Goal: Information Seeking & Learning: Check status

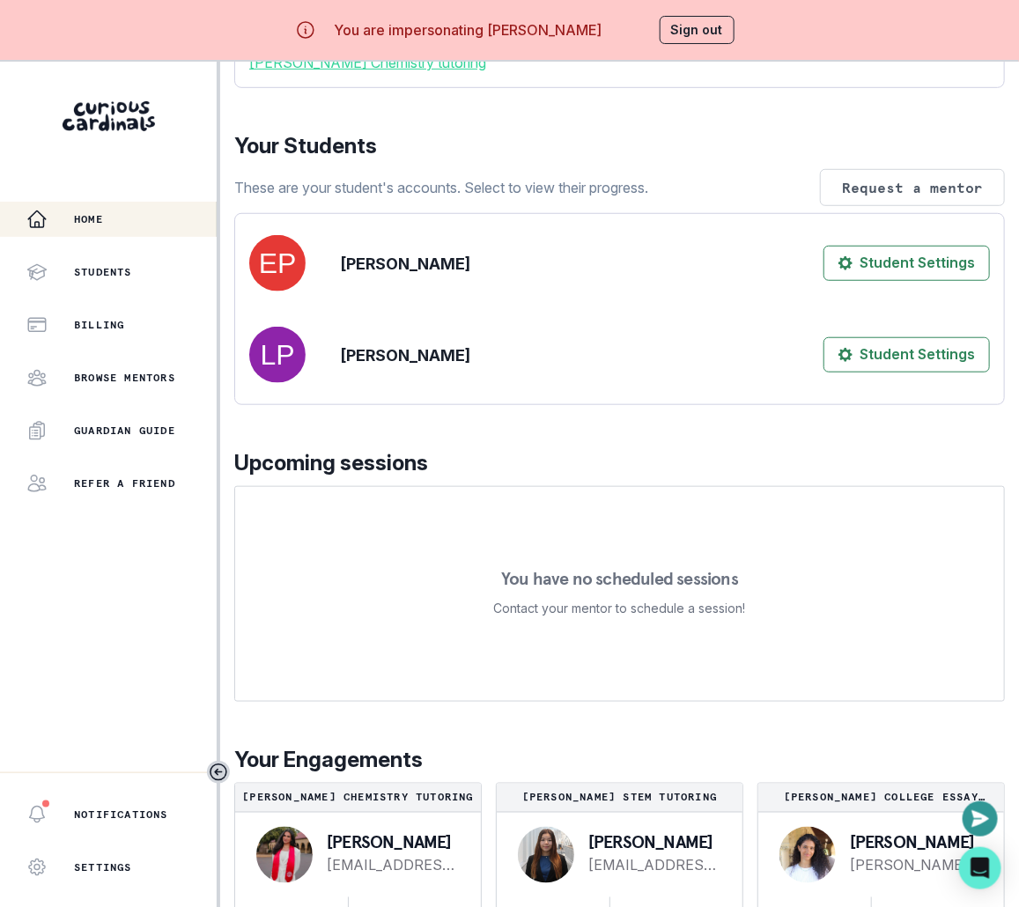
scroll to position [62, 0]
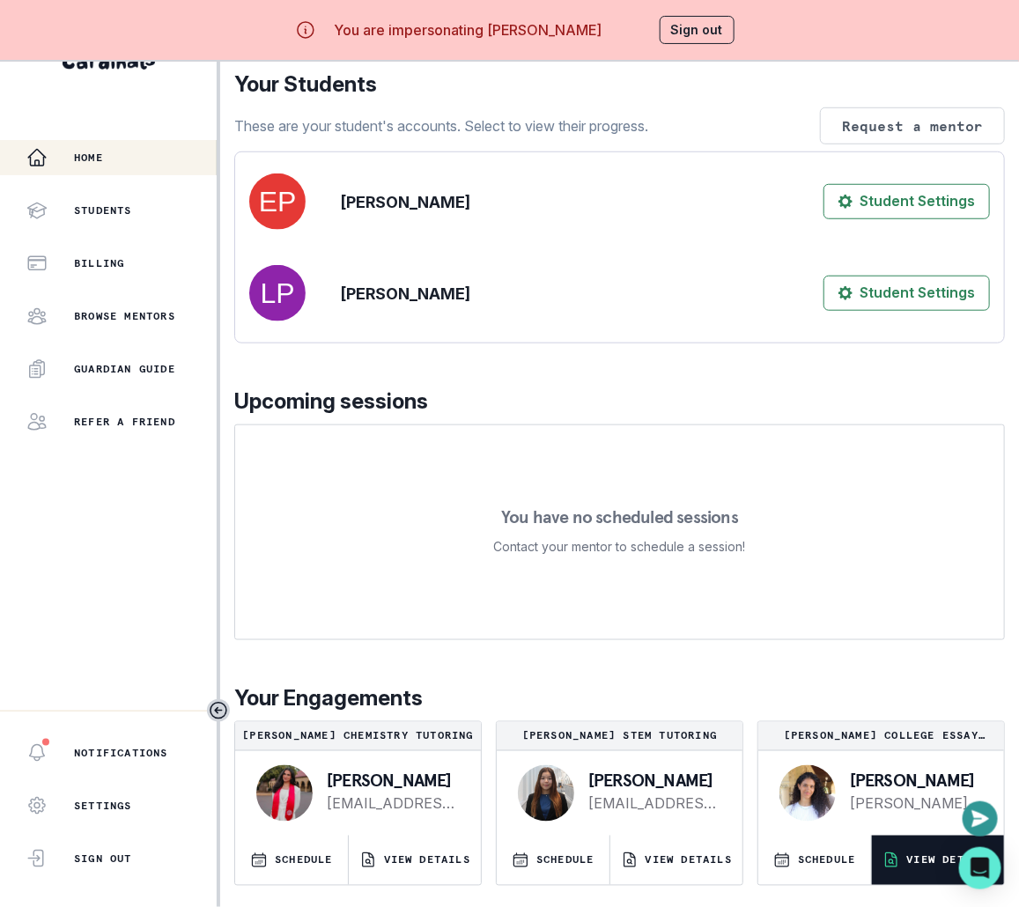
click at [917, 845] on button "VIEW DETAILS" at bounding box center [938, 860] width 132 height 49
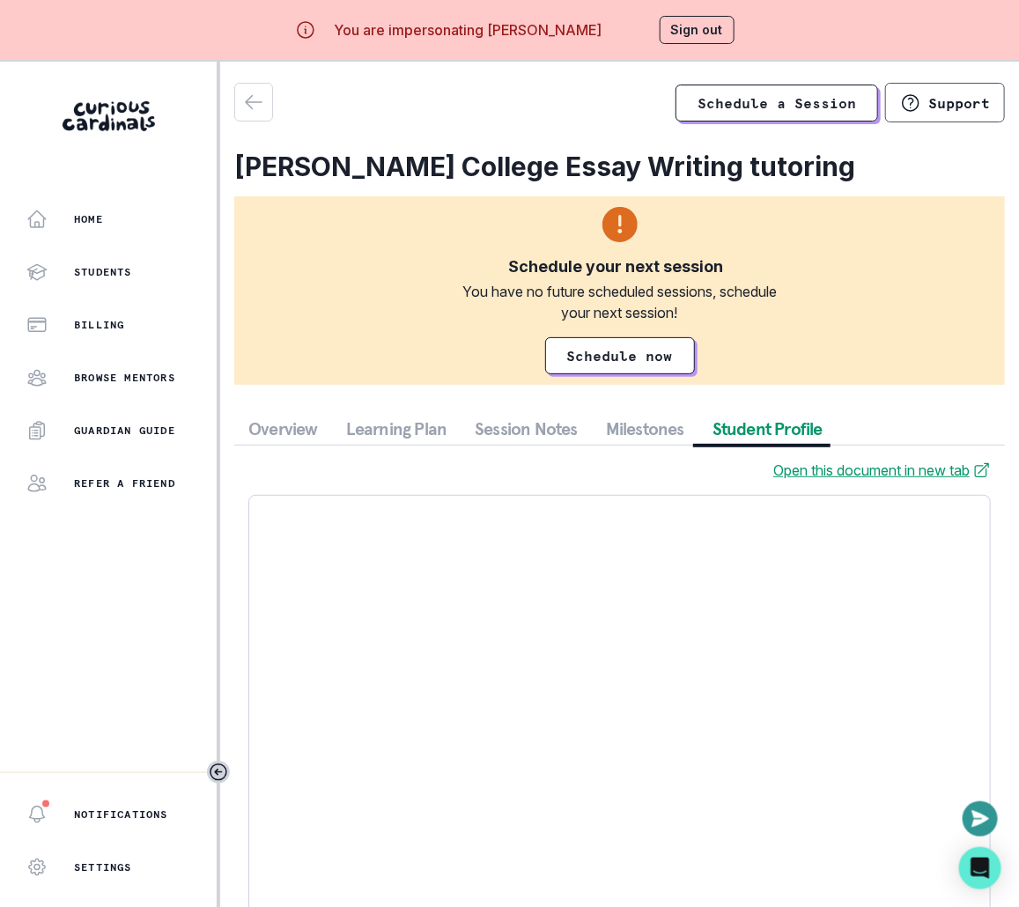
drag, startPoint x: 750, startPoint y: 430, endPoint x: 740, endPoint y: 430, distance: 9.7
click at [750, 430] on button "Student Profile" at bounding box center [767, 429] width 138 height 32
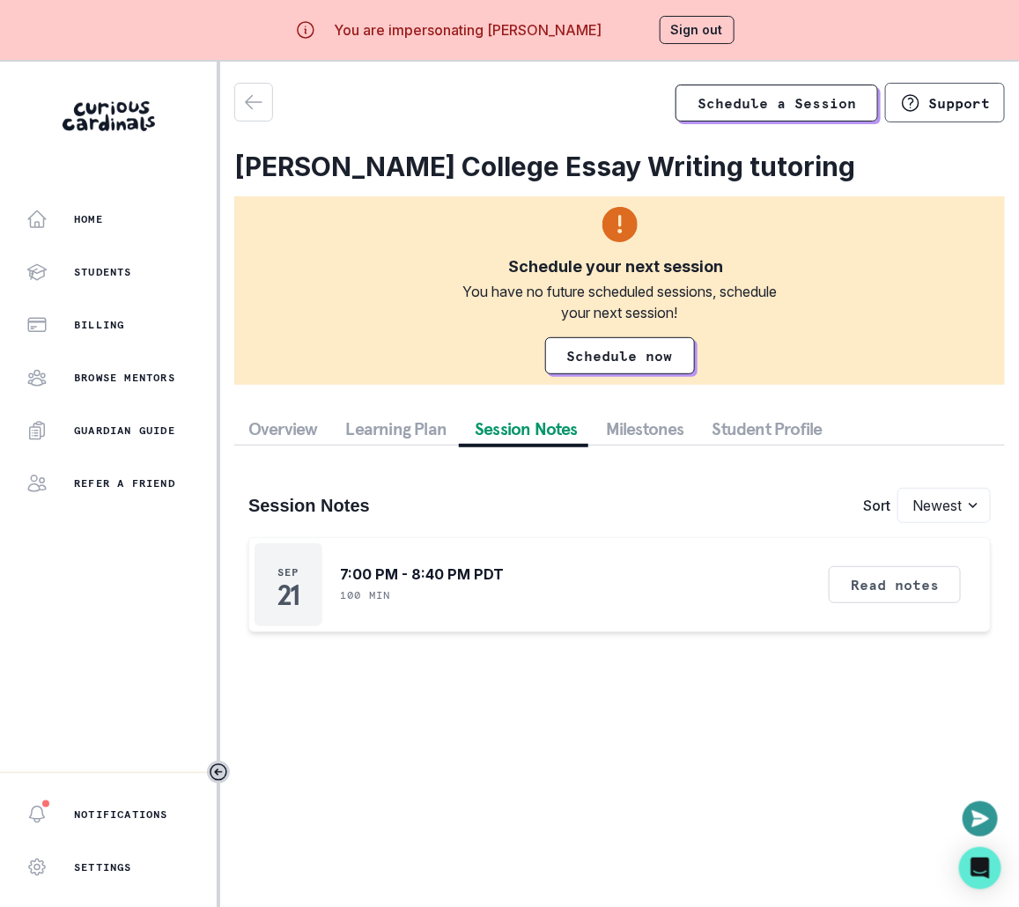
click at [528, 426] on button "Session Notes" at bounding box center [525, 429] width 131 height 32
click at [884, 593] on button "Read notes" at bounding box center [894, 584] width 132 height 37
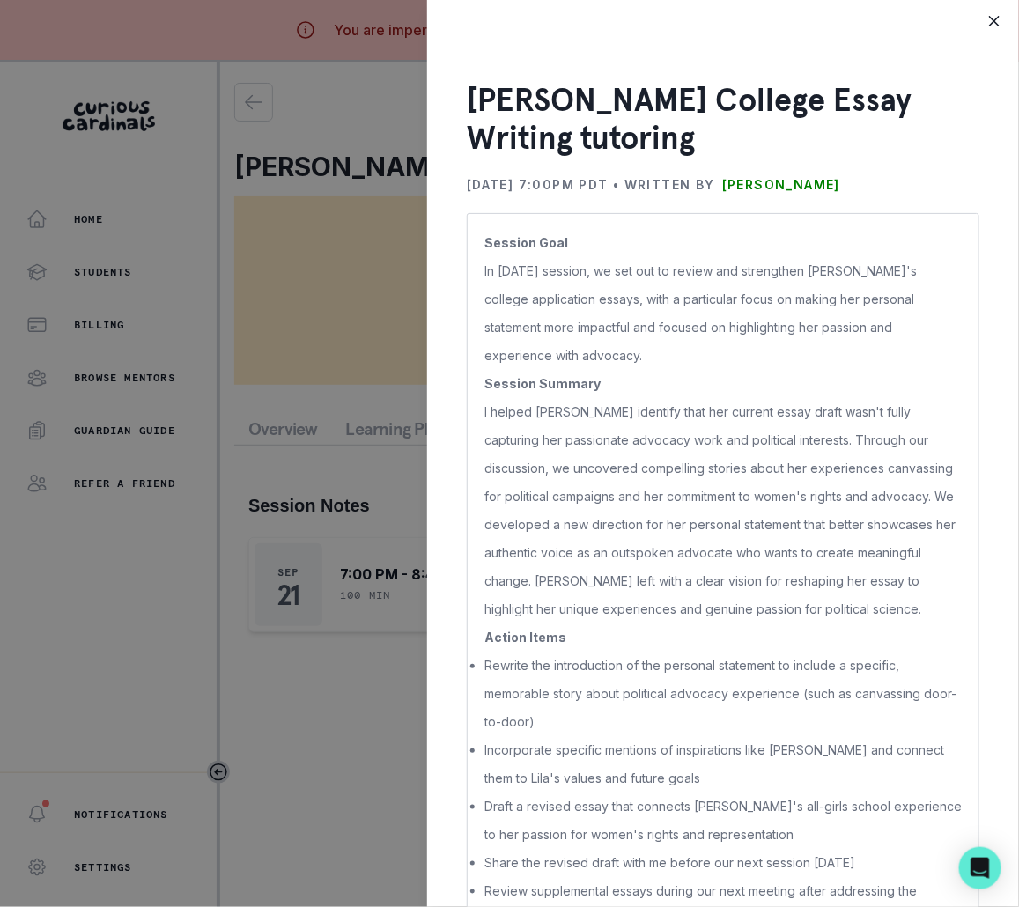
click at [364, 625] on div "[PERSON_NAME] College Essay Writing tutoring [DATE] 7:00PM PDT • Written by [PE…" at bounding box center [509, 453] width 1019 height 907
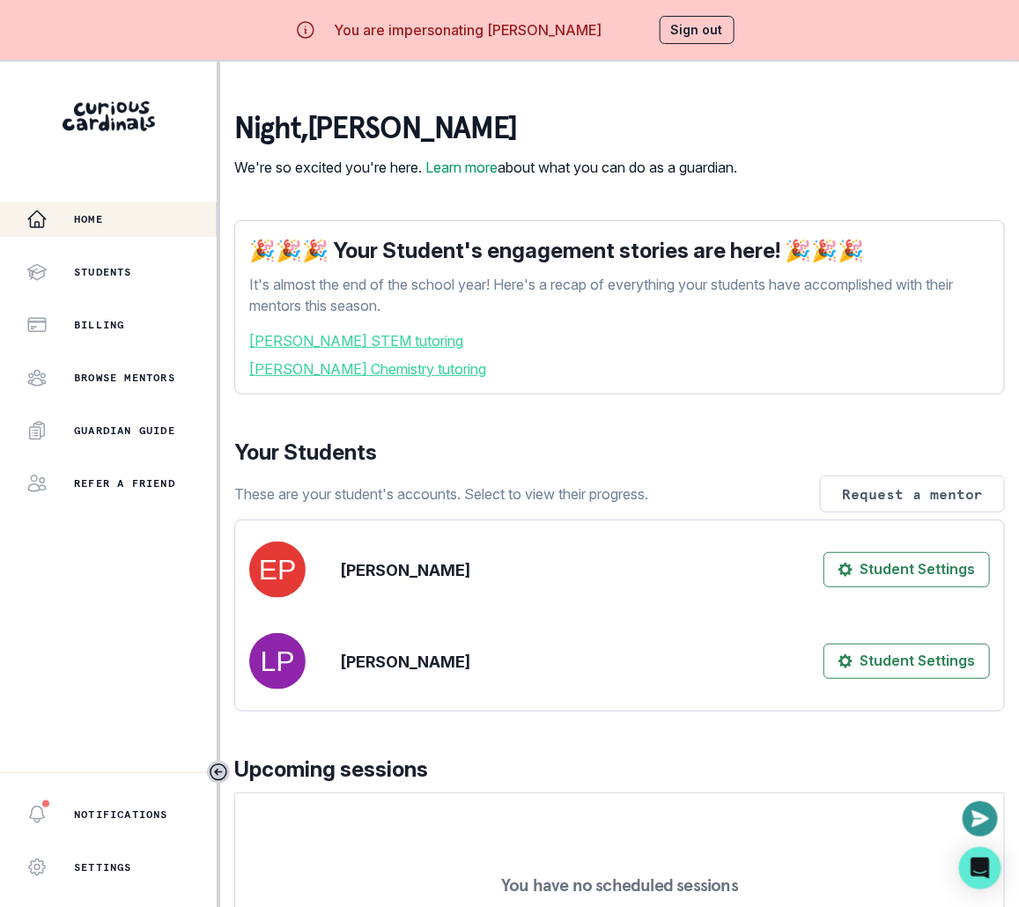
scroll to position [328, 0]
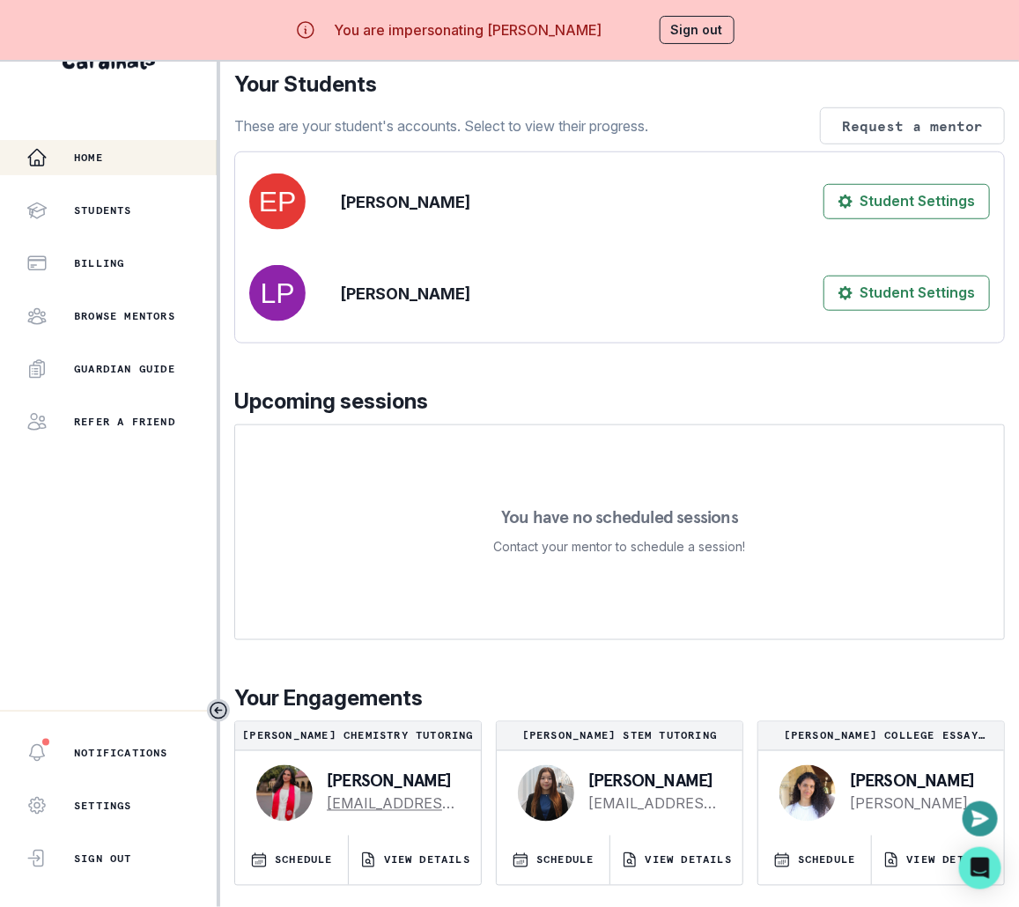
click at [410, 858] on p "VIEW DETAILS" at bounding box center [427, 860] width 86 height 14
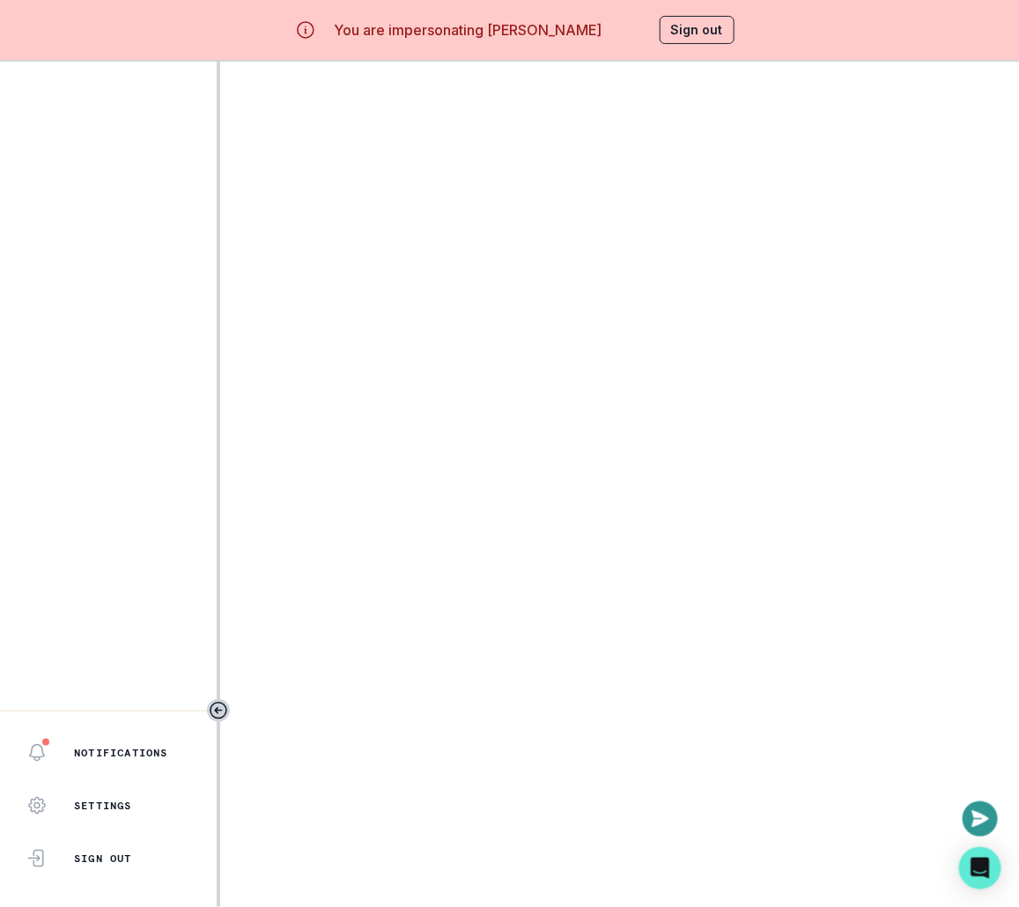
scroll to position [4, 0]
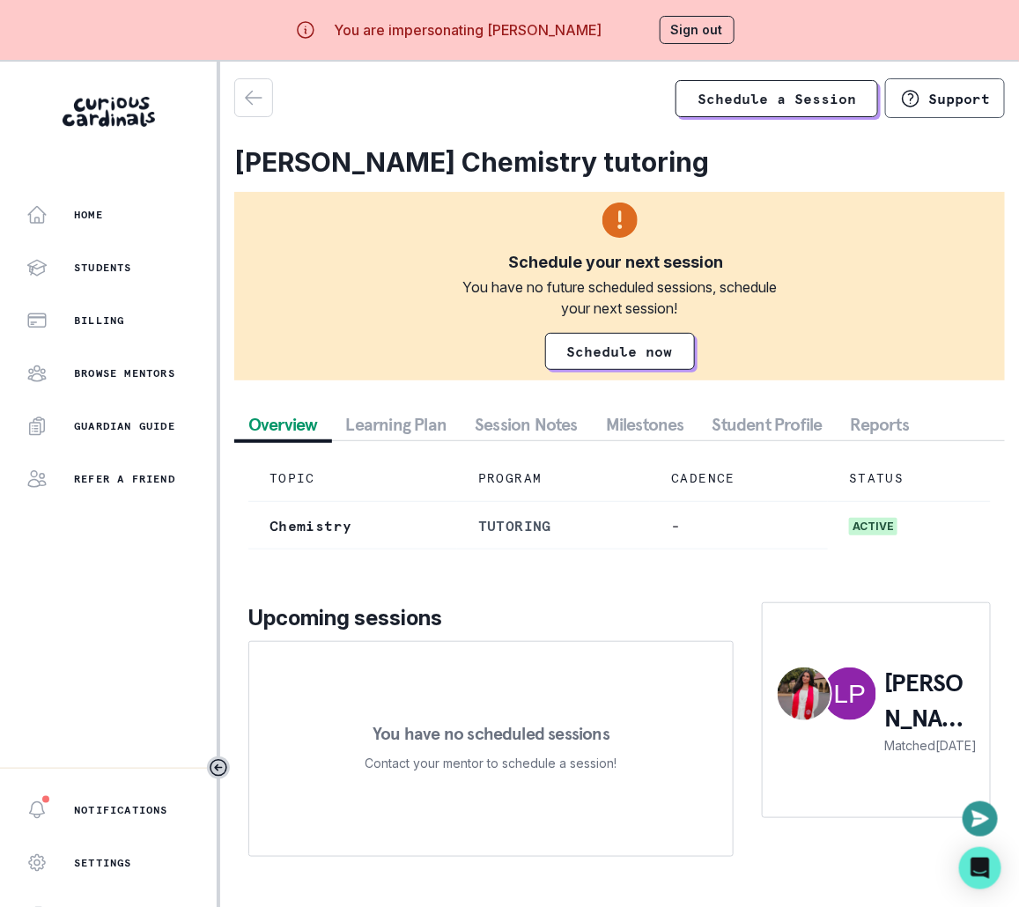
click at [550, 428] on button "Session Notes" at bounding box center [525, 425] width 131 height 32
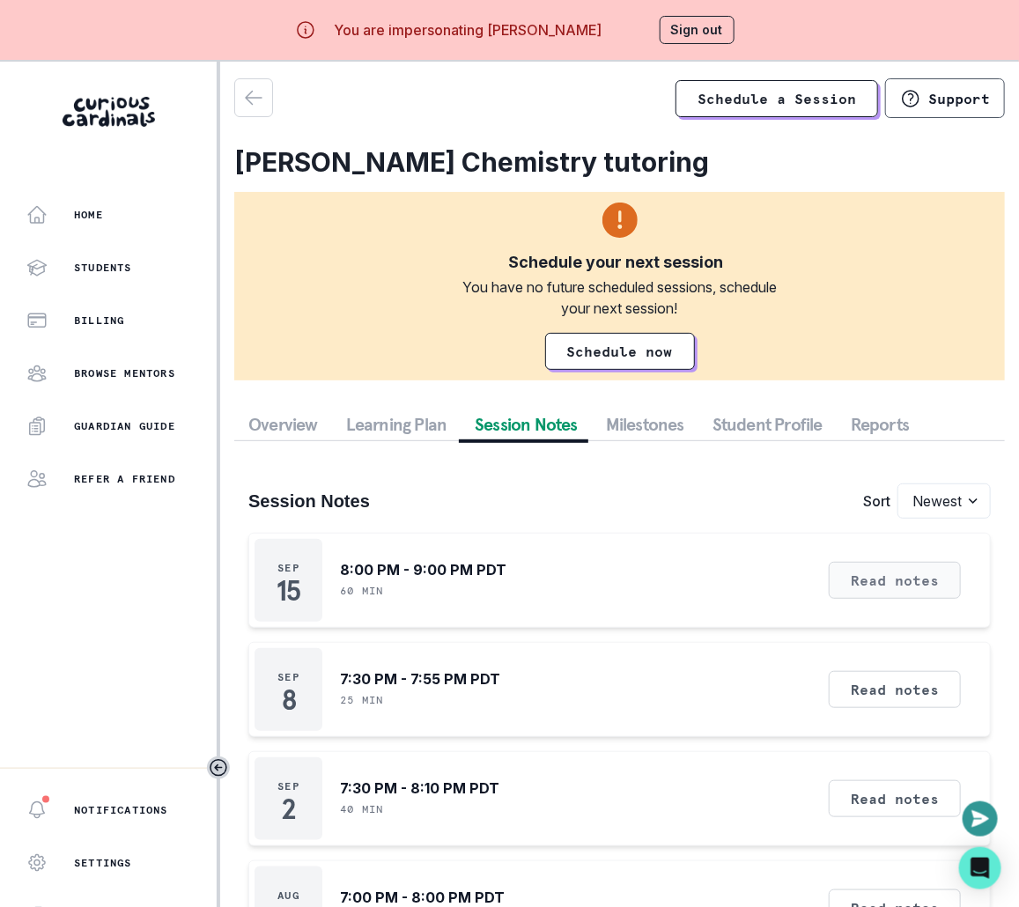
click at [870, 579] on button "Read notes" at bounding box center [894, 580] width 132 height 37
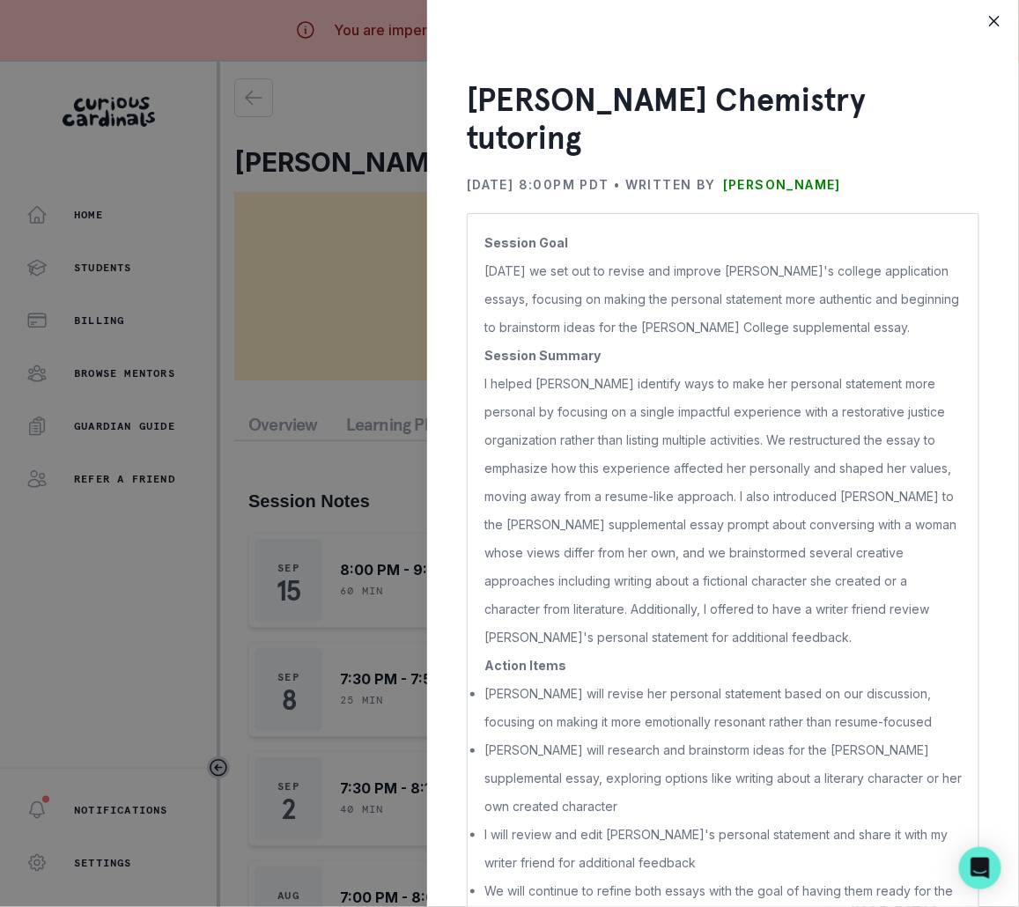
click at [392, 639] on div "[PERSON_NAME] Chemistry tutoring [DATE] 8:00PM PDT • Written by [PERSON_NAME] S…" at bounding box center [509, 453] width 1019 height 907
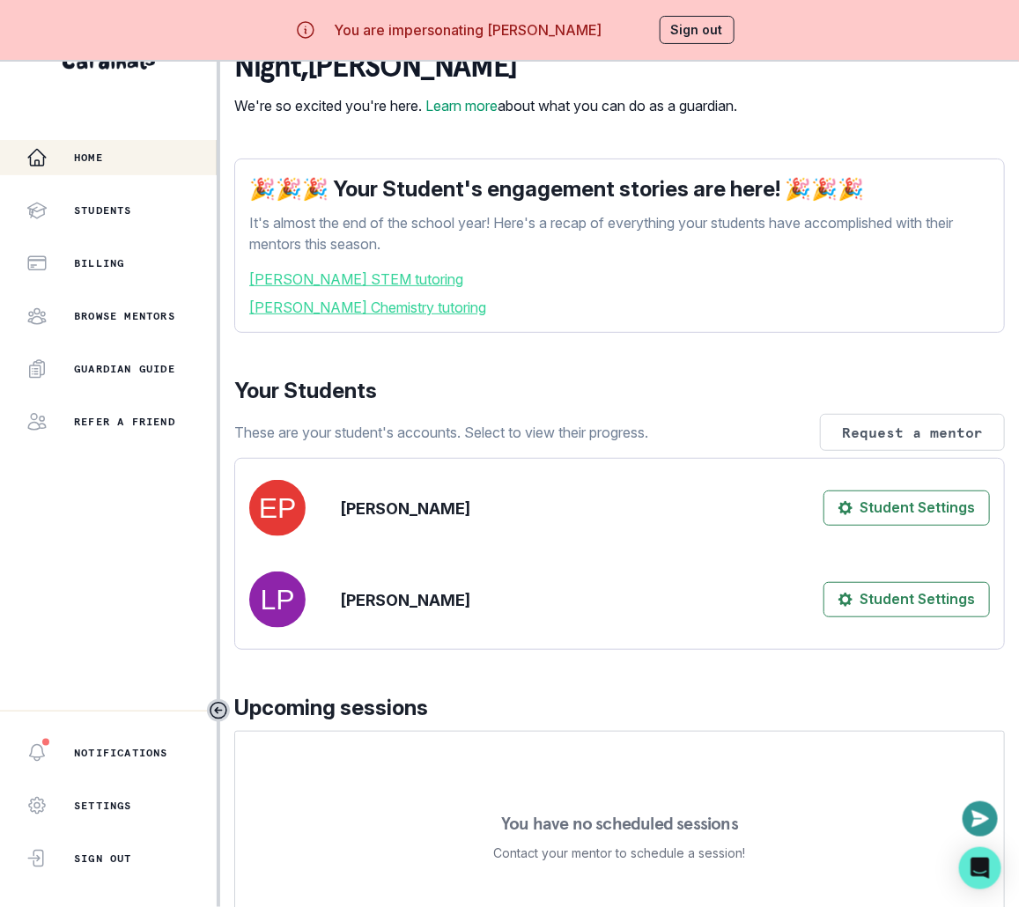
click at [699, 17] on button "Sign out" at bounding box center [696, 30] width 75 height 28
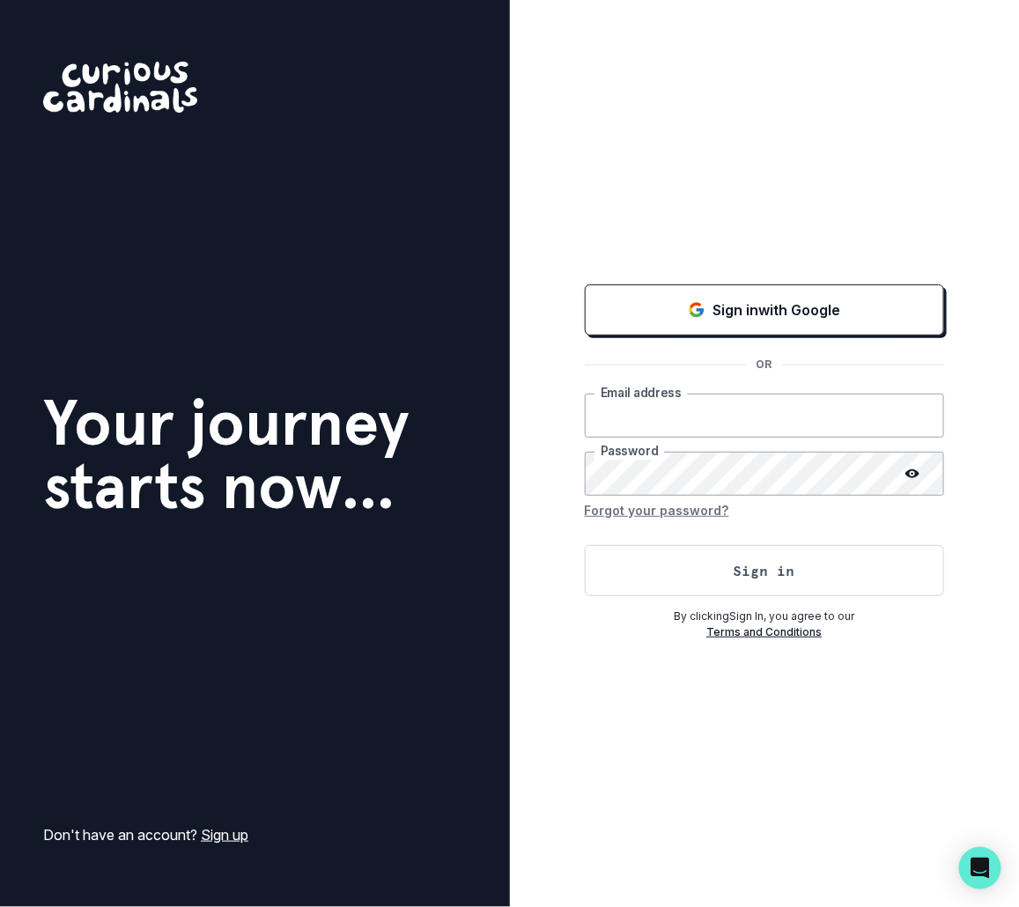
type input "[EMAIL_ADDRESS][DOMAIN_NAME]"
click at [825, 574] on button "Sign in" at bounding box center [764, 570] width 359 height 51
